Goal: Task Accomplishment & Management: Use online tool/utility

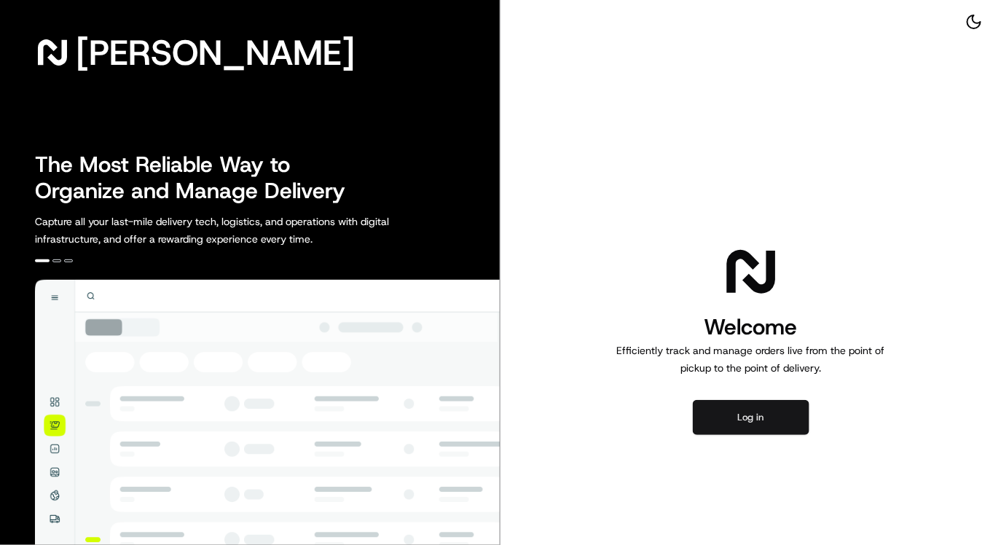
click at [742, 409] on button "Log in" at bounding box center [751, 417] width 117 height 35
